Goal: Information Seeking & Learning: Learn about a topic

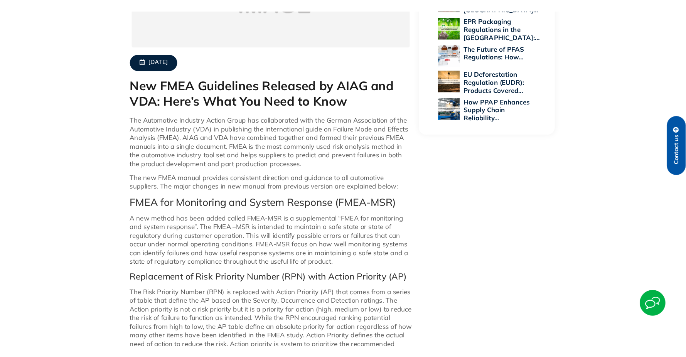
scroll to position [154, 0]
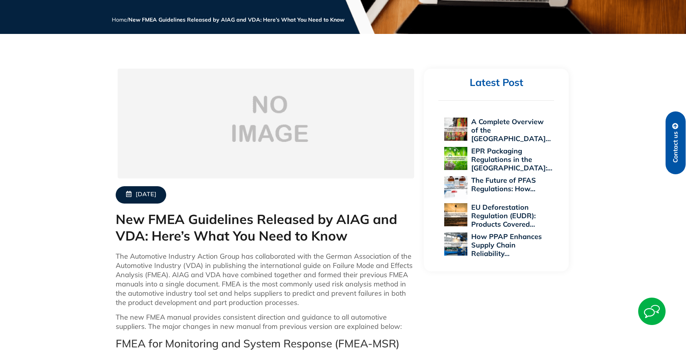
click at [312, 295] on p "The Automotive Industry Action Group has collaborated with the German Associati…" at bounding box center [266, 280] width 301 height 56
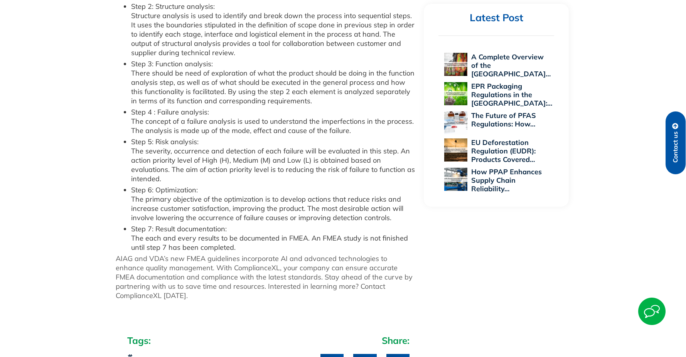
scroll to position [810, 0]
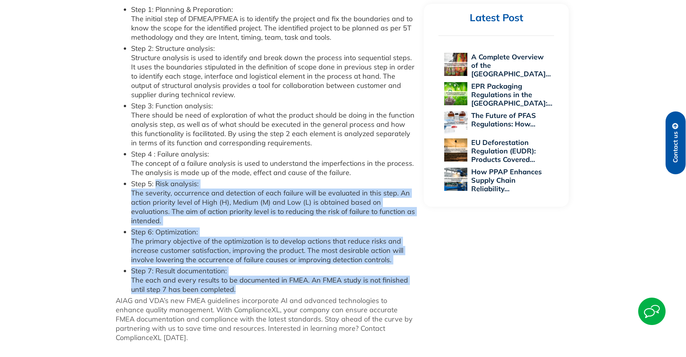
drag, startPoint x: 235, startPoint y: 282, endPoint x: 150, endPoint y: 149, distance: 158.1
click at [153, 164] on ul "Step 1: Planning & Preparation: The initial step of DFMEA/PFMEA is to identify …" at bounding box center [266, 149] width 301 height 289
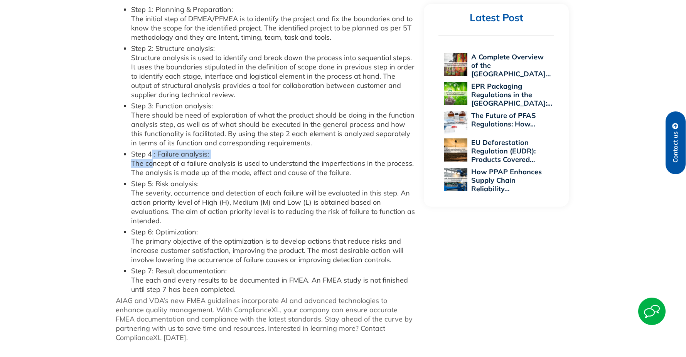
drag, startPoint x: 150, startPoint y: 149, endPoint x: 150, endPoint y: 142, distance: 7.0
click at [150, 150] on li "Step 4 : Failure analysis: The concept of a failure analysis is used to underst…" at bounding box center [274, 164] width 286 height 28
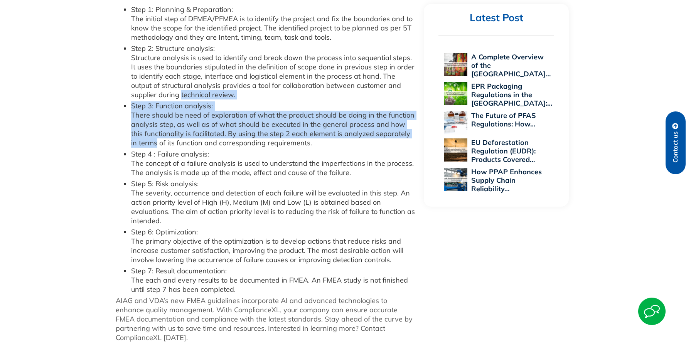
drag, startPoint x: 150, startPoint y: 142, endPoint x: 150, endPoint y: 71, distance: 70.2
click at [152, 81] on ul "Step 1: Planning & Preparation: The initial step of DFMEA/PFMEA is to identify …" at bounding box center [266, 149] width 301 height 289
click at [150, 71] on li "Step 2: Structure analysis: Structure analysis is used to identify and break do…" at bounding box center [274, 72] width 286 height 56
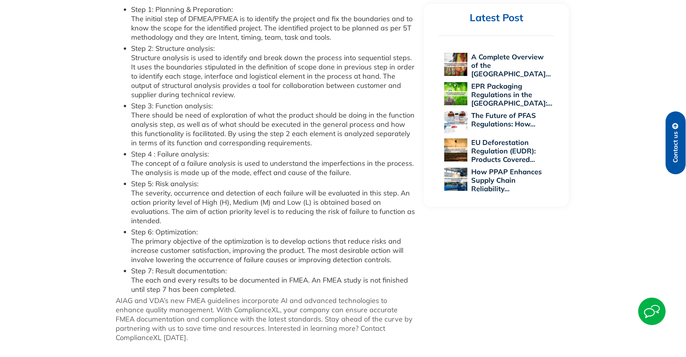
click at [257, 190] on li "Step 5: Risk analysis: The severity, occurrence and detection of each failure w…" at bounding box center [274, 202] width 286 height 46
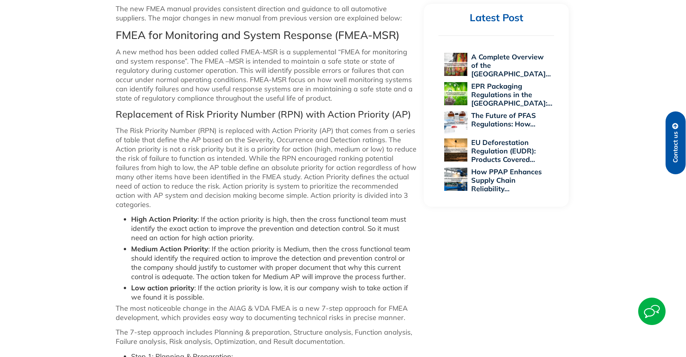
scroll to position [386, 0]
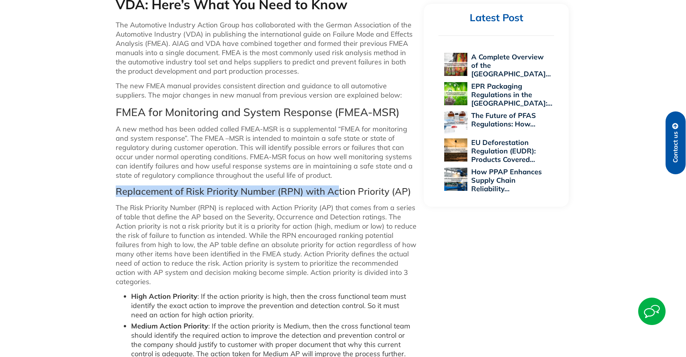
drag, startPoint x: 116, startPoint y: 191, endPoint x: 338, endPoint y: 191, distance: 222.3
click at [338, 191] on h4 "Replacement of Risk Priority Number (RPN) with Action Priority (AP)" at bounding box center [266, 191] width 301 height 11
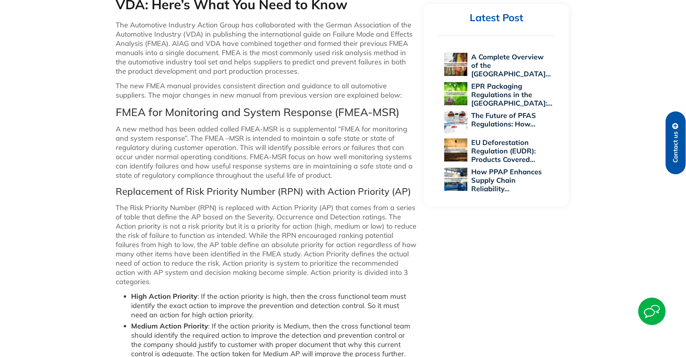
drag, startPoint x: 338, startPoint y: 191, endPoint x: 374, endPoint y: 235, distance: 56.3
click at [374, 235] on p "The Risk Priority Number (RPN) is replaced with Action Priority (AP) that comes…" at bounding box center [266, 244] width 301 height 83
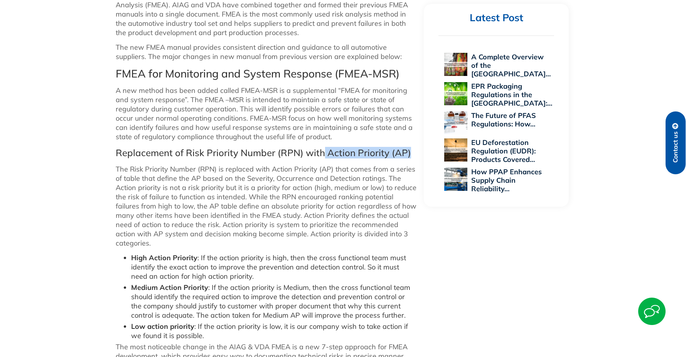
drag, startPoint x: 333, startPoint y: 153, endPoint x: 416, endPoint y: 150, distance: 82.6
click at [416, 150] on h4 "Replacement of Risk Priority Number (RPN) with Action Priority (AP)" at bounding box center [266, 152] width 301 height 11
drag, startPoint x: 416, startPoint y: 150, endPoint x: 180, endPoint y: 193, distance: 239.3
click at [224, 199] on p "The Risk Priority Number (RPN) is replaced with Action Priority (AP) that comes…" at bounding box center [266, 206] width 301 height 83
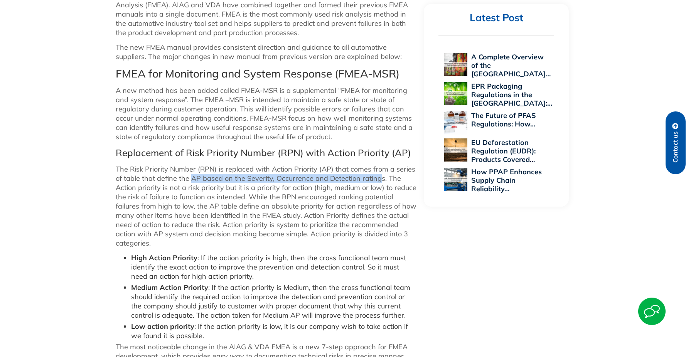
drag, startPoint x: 191, startPoint y: 179, endPoint x: 378, endPoint y: 178, distance: 187.2
click at [378, 178] on p "The Risk Priority Number (RPN) is replaced with Action Priority (AP) that comes…" at bounding box center [266, 206] width 301 height 83
drag, startPoint x: 378, startPoint y: 178, endPoint x: 391, endPoint y: 178, distance: 12.7
click at [391, 178] on p "The Risk Priority Number (RPN) is replaced with Action Priority (AP) that comes…" at bounding box center [266, 206] width 301 height 83
click at [314, 188] on p "The Risk Priority Number (RPN) is replaced with Action Priority (AP) that comes…" at bounding box center [266, 206] width 301 height 83
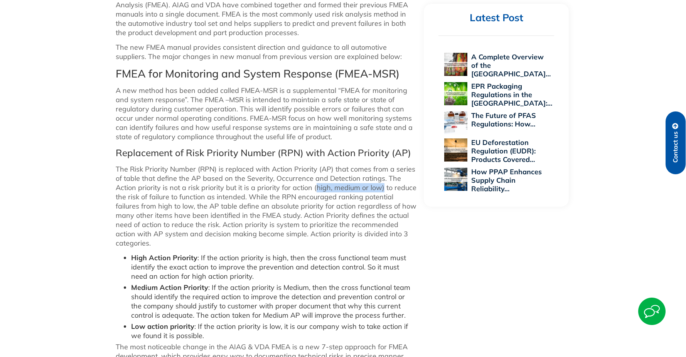
drag, startPoint x: 339, startPoint y: 188, endPoint x: 381, endPoint y: 187, distance: 42.1
click at [381, 187] on p "The Risk Priority Number (RPN) is replaced with Action Priority (AP) that comes…" at bounding box center [266, 206] width 301 height 83
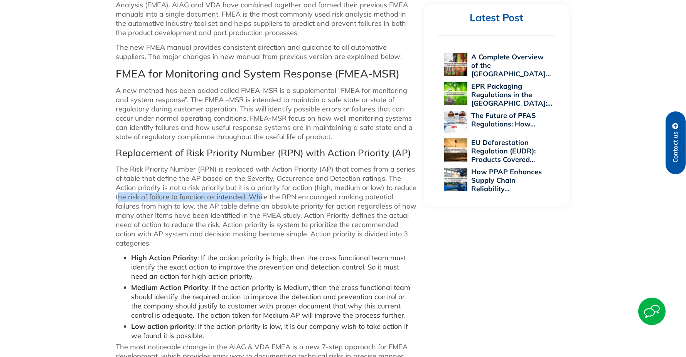
drag, startPoint x: 119, startPoint y: 199, endPoint x: 257, endPoint y: 199, distance: 138.1
click at [257, 199] on p "The Risk Priority Number (RPN) is replaced with Action Priority (AP) that comes…" at bounding box center [266, 206] width 301 height 83
drag, startPoint x: 257, startPoint y: 199, endPoint x: 305, endPoint y: 203, distance: 48.0
click at [313, 200] on p "The Risk Priority Number (RPN) is replaced with Action Priority (AP) that comes…" at bounding box center [266, 206] width 301 height 83
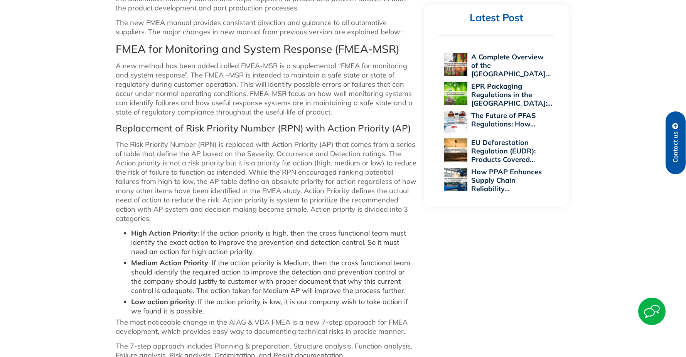
scroll to position [463, 0]
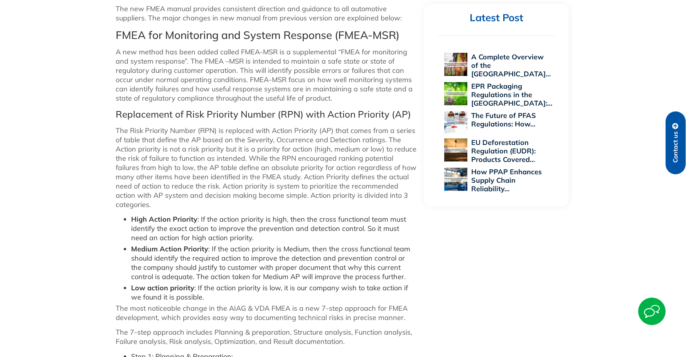
click at [248, 159] on p "The Risk Priority Number (RPN) is replaced with Action Priority (AP) that comes…" at bounding box center [266, 167] width 301 height 83
drag, startPoint x: 248, startPoint y: 159, endPoint x: 298, endPoint y: 158, distance: 49.8
click at [250, 158] on p "The Risk Priority Number (RPN) is replaced with Action Priority (AP) that comes…" at bounding box center [266, 167] width 301 height 83
drag, startPoint x: 298, startPoint y: 158, endPoint x: 345, endPoint y: 160, distance: 47.1
click at [345, 160] on p "The Risk Priority Number (RPN) is replaced with Action Priority (AP) that comes…" at bounding box center [266, 167] width 301 height 83
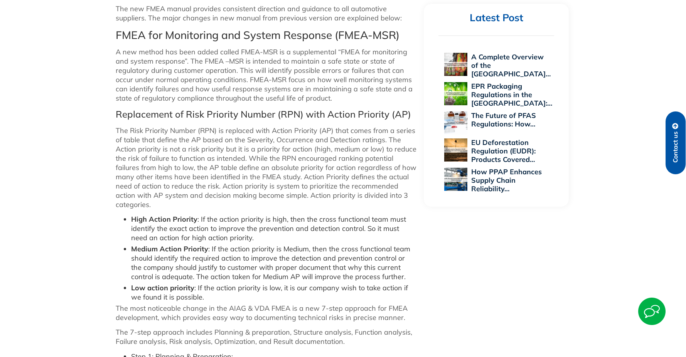
drag, startPoint x: 345, startPoint y: 160, endPoint x: 286, endPoint y: 169, distance: 59.1
click at [286, 169] on p "The Risk Priority Number (RPN) is replaced with Action Priority (AP) that comes…" at bounding box center [266, 167] width 301 height 83
drag, startPoint x: 247, startPoint y: 156, endPoint x: 190, endPoint y: 156, distance: 56.3
click at [190, 156] on p "The Risk Priority Number (RPN) is replaced with Action Priority (AP) that comes…" at bounding box center [266, 167] width 301 height 83
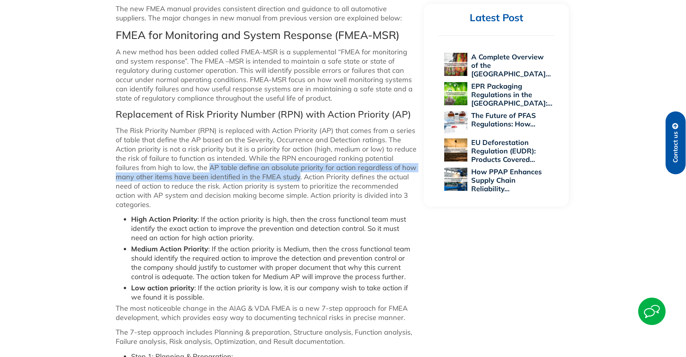
drag, startPoint x: 190, startPoint y: 156, endPoint x: 185, endPoint y: 164, distance: 10.1
click at [185, 164] on p "The Risk Priority Number (RPN) is replaced with Action Priority (AP) that comes…" at bounding box center [266, 167] width 301 height 83
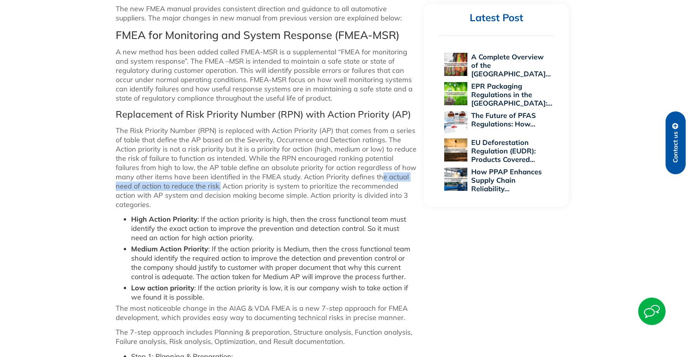
drag, startPoint x: 360, startPoint y: 179, endPoint x: 194, endPoint y: 188, distance: 166.5
click at [194, 188] on p "The Risk Priority Number (RPN) is replaced with Action Priority (AP) that comes…" at bounding box center [266, 167] width 301 height 83
click at [291, 186] on p "The Risk Priority Number (RPN) is replaced with Action Priority (AP) that comes…" at bounding box center [266, 167] width 301 height 83
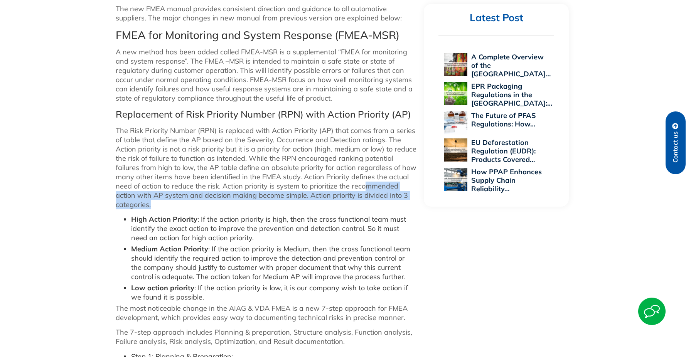
drag, startPoint x: 347, startPoint y: 186, endPoint x: 409, endPoint y: 195, distance: 63.3
click at [409, 195] on p "The Risk Priority Number (RPN) is replaced with Action Priority (AP) that comes…" at bounding box center [266, 167] width 301 height 83
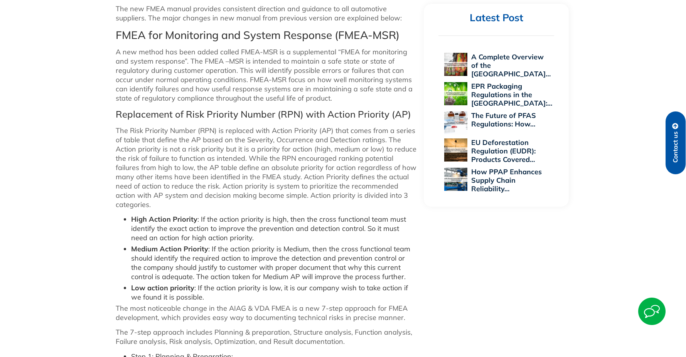
drag, startPoint x: 409, startPoint y: 195, endPoint x: 346, endPoint y: 207, distance: 64.7
click at [346, 215] on li "High Action Priority : If the action priority is high, then the cross functiona…" at bounding box center [274, 229] width 286 height 28
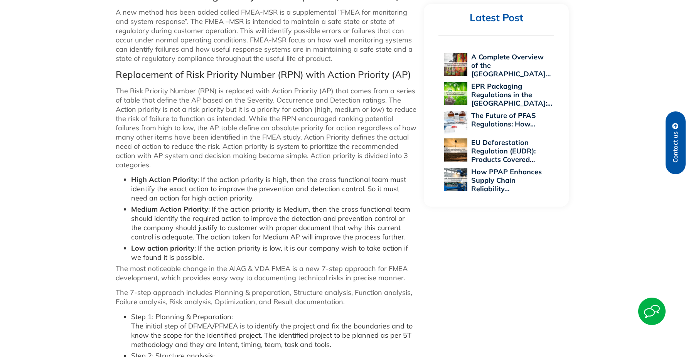
scroll to position [540, 0]
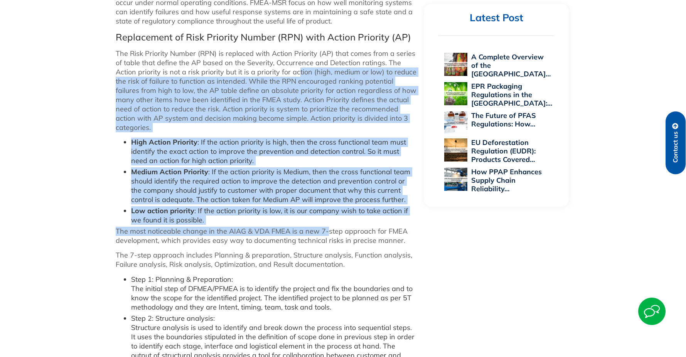
drag, startPoint x: 299, startPoint y: 71, endPoint x: 325, endPoint y: 219, distance: 150.0
click at [325, 219] on div "The Automotive Industry Action Group has collaborated with the German Associati…" at bounding box center [266, 242] width 301 height 752
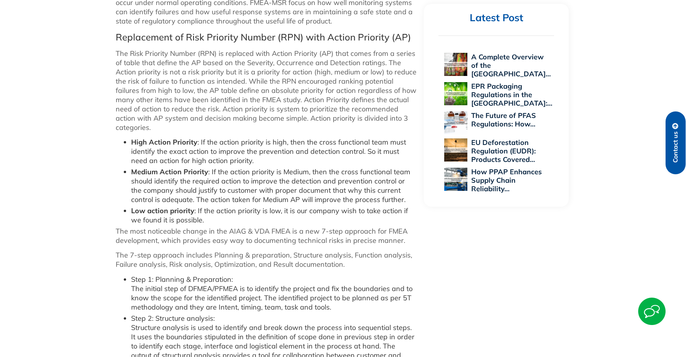
drag, startPoint x: 325, startPoint y: 219, endPoint x: 336, endPoint y: 261, distance: 43.6
click at [336, 261] on div "The Automotive Industry Action Group has collaborated with the German Associati…" at bounding box center [266, 242] width 301 height 752
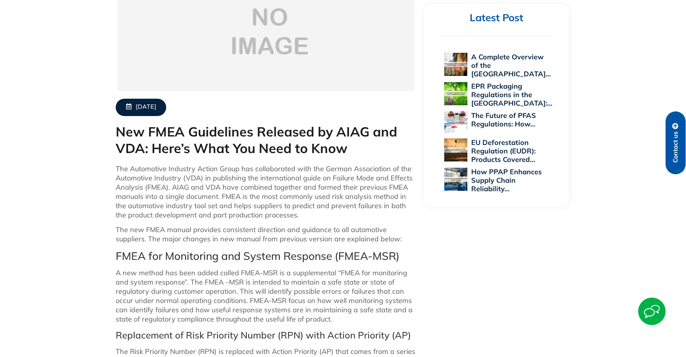
scroll to position [232, 0]
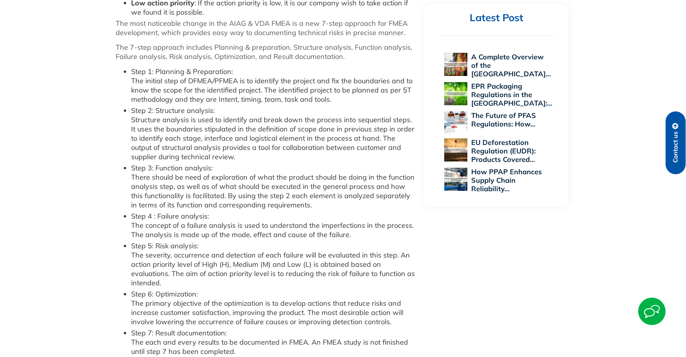
scroll to position [888, 0]
